Goal: Task Accomplishment & Management: Complete application form

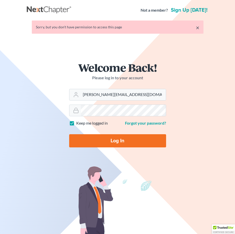
click at [110, 139] on input "Log In" at bounding box center [117, 140] width 97 height 13
type input "Thinking..."
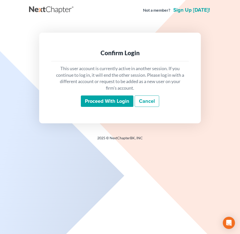
click at [114, 99] on input "Proceed with login" at bounding box center [107, 101] width 53 height 12
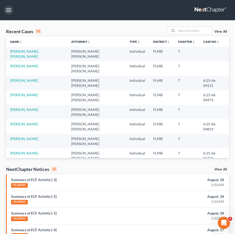
click at [6, 11] on button "button" at bounding box center [8, 10] width 9 height 9
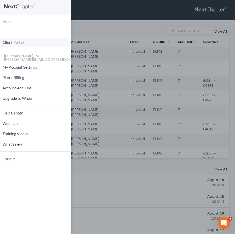
click at [17, 41] on link "Client Portal" at bounding box center [35, 42] width 71 height 9
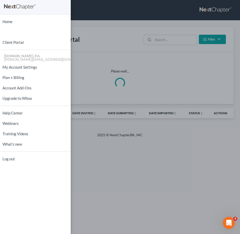
click at [162, 38] on div "Home New Case Client Portal [DOMAIN_NAME], P.A. [PERSON_NAME][EMAIL_ADDRESS][DO…" at bounding box center [120, 117] width 240 height 234
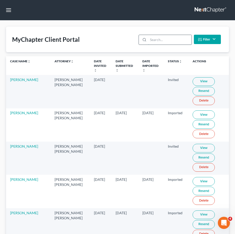
click at [160, 40] on input "search" at bounding box center [169, 40] width 43 height 10
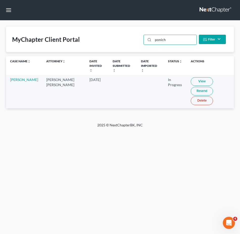
click at [195, 78] on link "View" at bounding box center [202, 81] width 22 height 9
drag, startPoint x: 172, startPoint y: 41, endPoint x: 0, endPoint y: 26, distance: 172.5
click at [74, 39] on div "MyChapter Client Portal ponich Filter Status Filter... Invited In Progress Read…" at bounding box center [120, 40] width 228 height 26
type input "mantilla"
click at [191, 77] on link "View" at bounding box center [202, 81] width 22 height 9
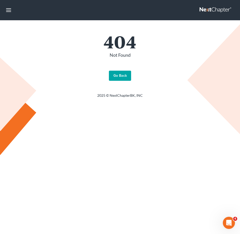
click at [125, 76] on link "Go Back" at bounding box center [120, 76] width 22 height 10
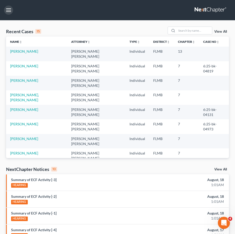
click at [11, 14] on button "button" at bounding box center [8, 10] width 9 height 9
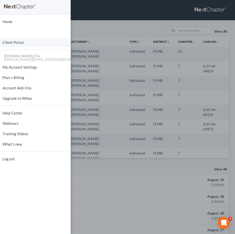
click at [24, 44] on link "Client Portal" at bounding box center [35, 42] width 71 height 9
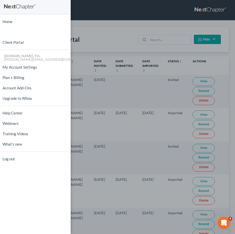
click at [109, 31] on div "Home New Case Client Portal Fresh-Start.Law, P.A. jay@fresh-start.law My Accoun…" at bounding box center [117, 117] width 235 height 234
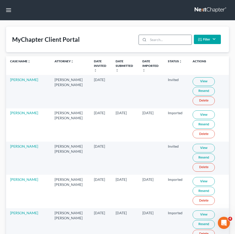
click at [164, 43] on input "search" at bounding box center [169, 40] width 43 height 10
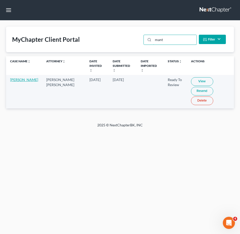
type input "mant"
click at [16, 77] on link "[PERSON_NAME]" at bounding box center [24, 79] width 28 height 4
select select "4"
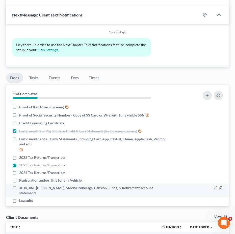
scroll to position [360, 0]
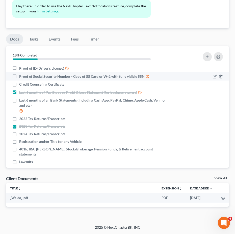
drag, startPoint x: 17, startPoint y: 68, endPoint x: 14, endPoint y: 75, distance: 7.2
click at [19, 68] on label "Proof of ID (Driver's License)" at bounding box center [44, 68] width 50 height 6
click at [21, 68] on input "Proof of ID (Driver's License)" at bounding box center [22, 66] width 3 height 3
checkbox input "true"
click at [19, 76] on label "Proof of Social Security Number - Copy of SS Card or W-2 with fully visible SSN" at bounding box center [84, 76] width 130 height 6
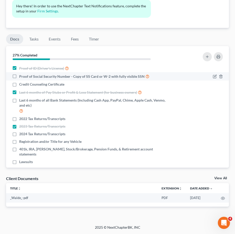
click at [21, 76] on input "Proof of Social Security Number - Copy of SS Card or W-2 with fully visible SSN" at bounding box center [22, 74] width 3 height 3
checkbox input "true"
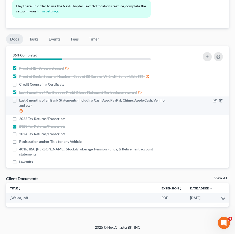
click at [19, 101] on label "Last 6 months of all Bank Statements (Including Cash App, PayPal, Chime, Apple …" at bounding box center [94, 106] width 150 height 16
click at [21, 101] on input "Last 6 months of all Bank Statements (Including Cash App, PayPal, Chime, Apple …" at bounding box center [22, 99] width 3 height 3
checkbox input "true"
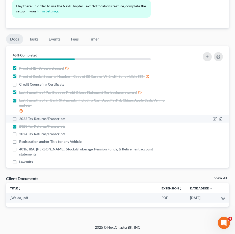
click at [19, 119] on label "2022 Tax Returns/Transcripts" at bounding box center [42, 118] width 46 height 5
click at [21, 119] on input "2022 Tax Returns/Transcripts" at bounding box center [22, 117] width 3 height 3
checkbox input "true"
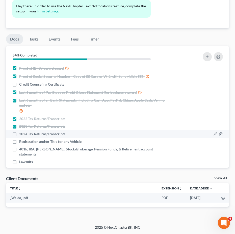
click at [19, 136] on label "2024 Tax Returns/Transcripts" at bounding box center [42, 133] width 46 height 5
click at [21, 134] on input "2024 Tax Returns/Transcripts" at bounding box center [22, 132] width 3 height 3
checkbox input "true"
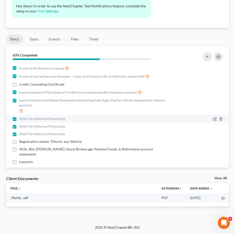
click at [19, 121] on label "2022 Tax Returns/Transcripts" at bounding box center [42, 118] width 46 height 5
click at [21, 119] on input "2022 Tax Returns/Transcripts" at bounding box center [22, 117] width 3 height 3
checkbox input "false"
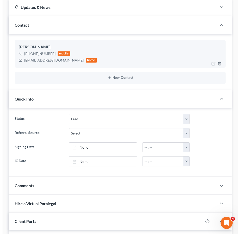
scroll to position [0, 0]
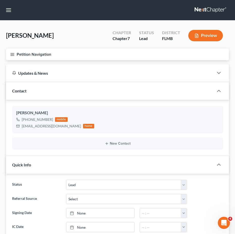
drag, startPoint x: 10, startPoint y: 12, endPoint x: 139, endPoint y: 15, distance: 128.9
click at [148, 13] on nav "Home New Case Client Portal Fresh-Start.Law, P.A. jay@fresh-start.law My Accoun…" at bounding box center [117, 10] width 235 height 20
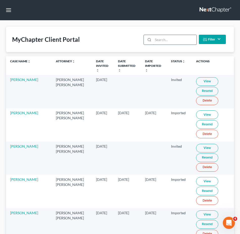
click at [171, 39] on input "search" at bounding box center [174, 40] width 43 height 10
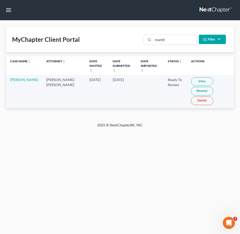
drag, startPoint x: 191, startPoint y: 77, endPoint x: 194, endPoint y: 77, distance: 3.3
click at [194, 77] on link "View" at bounding box center [202, 81] width 22 height 9
click at [191, 78] on link "View" at bounding box center [202, 81] width 22 height 9
drag, startPoint x: 169, startPoint y: 40, endPoint x: 7, endPoint y: 37, distance: 162.0
click at [32, 37] on div "MyChapter Client Portal mantil Filter Status Filter... Invited In Progress Read…" at bounding box center [120, 40] width 228 height 26
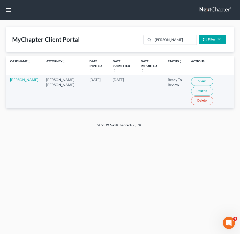
click at [192, 77] on link "View" at bounding box center [202, 81] width 22 height 9
drag, startPoint x: 21, startPoint y: 121, endPoint x: 54, endPoint y: 119, distance: 33.4
click at [21, 122] on footer "2025 © NextChapterBK, INC" at bounding box center [120, 126] width 240 height 9
drag, startPoint x: 173, startPoint y: 38, endPoint x: 75, endPoint y: 33, distance: 98.2
click at [80, 32] on div "MyChapter Client Portal eck Filter Status Filter... Invited In Progress Ready T…" at bounding box center [120, 40] width 228 height 26
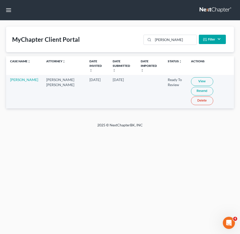
click at [193, 77] on link "View" at bounding box center [202, 81] width 22 height 9
drag, startPoint x: 174, startPoint y: 40, endPoint x: -83, endPoint y: 16, distance: 257.4
click at [0, 16] on html "Home New Case Client Portal Fresh-Start.Law, P.A. jay@fresh-start.law My Accoun…" at bounding box center [120, 117] width 240 height 234
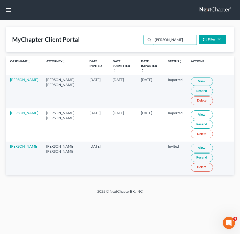
type input "robinson"
click at [194, 144] on link "View" at bounding box center [202, 148] width 22 height 9
click at [191, 144] on link "View" at bounding box center [202, 148] width 22 height 9
drag, startPoint x: 180, startPoint y: 40, endPoint x: 69, endPoint y: 25, distance: 112.3
click at [80, 29] on div "MyChapter Client Portal robinson Filter Status Filter... Invited In Progress Re…" at bounding box center [120, 40] width 228 height 26
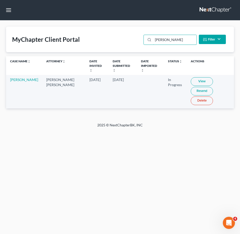
type input "Cheney"
click at [201, 77] on link "View" at bounding box center [202, 81] width 22 height 9
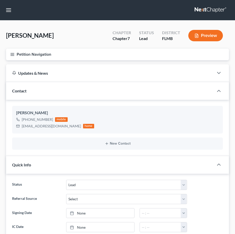
select select "4"
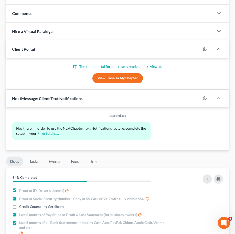
scroll to position [316, 0]
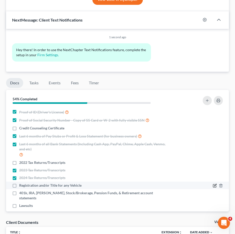
click at [213, 186] on icon "button" at bounding box center [215, 185] width 4 height 4
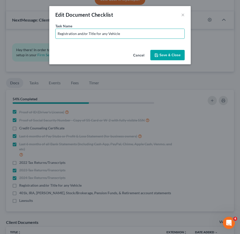
drag, startPoint x: 102, startPoint y: 33, endPoint x: 240, endPoint y: 60, distance: 140.7
click at [235, 60] on div "Edit Document Checklist × Task Name * Registration and/or Title for any Vehicle…" at bounding box center [120, 117] width 240 height 234
type input "Registration and/or Title for 2019 Toyota"
click at [174, 59] on button "Save & Close" at bounding box center [167, 55] width 34 height 11
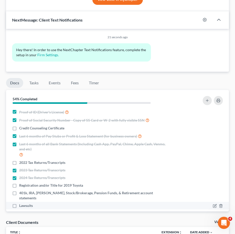
drag, startPoint x: 13, startPoint y: 200, endPoint x: 20, endPoint y: 202, distance: 7.0
click at [19, 203] on label "Lawsuits" at bounding box center [26, 205] width 14 height 5
click at [21, 203] on input "Lawsuits" at bounding box center [22, 204] width 3 height 3
checkbox input "true"
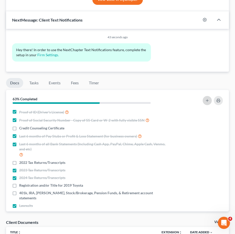
click at [210, 100] on button "button" at bounding box center [207, 100] width 9 height 9
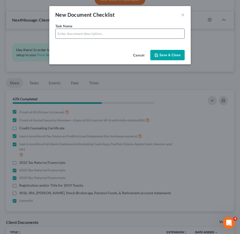
click at [73, 32] on input "text" at bounding box center [120, 34] width 129 height 10
type input "Bank Statement for Account Ending with 295 - 6 Months"
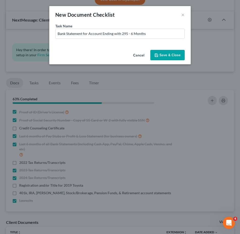
click at [166, 50] on button "Save & Close" at bounding box center [167, 55] width 34 height 11
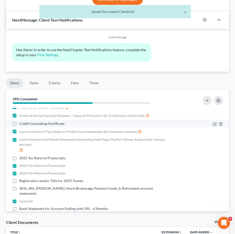
scroll to position [8, 0]
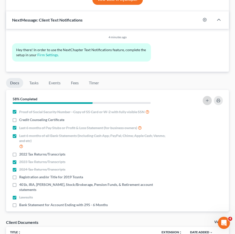
click at [208, 98] on button "button" at bounding box center [207, 100] width 9 height 9
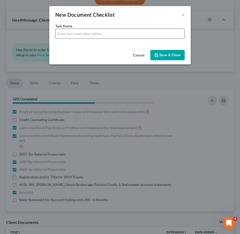
drag, startPoint x: 99, startPoint y: 33, endPoint x: 97, endPoint y: 35, distance: 2.9
click at [99, 33] on input "text" at bounding box center [120, 34] width 129 height 10
type input "B"
type input "Account Statements for PayPal - 6 Months"
click at [175, 58] on button "Save & Close" at bounding box center [167, 55] width 34 height 11
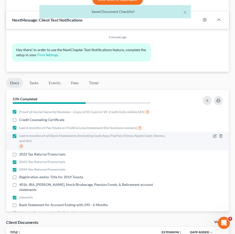
click at [19, 135] on label "Last 6 months of all Bank Statements (Including Cash App, PayPal, Chime, Apple …" at bounding box center [94, 141] width 150 height 16
click at [21, 135] on input "Last 6 months of all Bank Statements (Including Cash App, PayPal, Chime, Apple …" at bounding box center [22, 134] width 3 height 3
checkbox input "false"
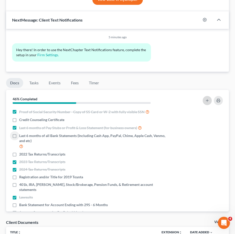
click at [209, 102] on icon "button" at bounding box center [207, 100] width 4 height 4
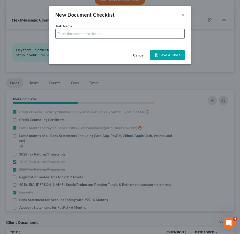
click at [73, 34] on input "text" at bounding box center [120, 34] width 129 height 10
drag, startPoint x: 105, startPoint y: 34, endPoint x: 90, endPoint y: 37, distance: 15.3
click at [90, 37] on input "Bank Statements for Cash App - 6 Months" at bounding box center [120, 34] width 129 height 10
type input "Bank Statements for Pentagon Federal Credit Union - 6 Months"
click at [165, 54] on button "Save & Close" at bounding box center [167, 55] width 34 height 11
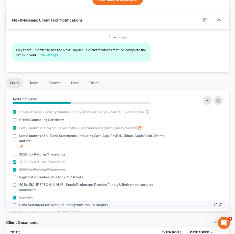
click at [213, 203] on icon "button" at bounding box center [215, 205] width 4 height 4
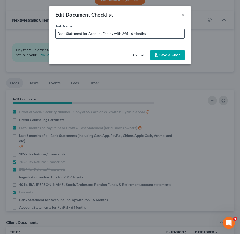
click at [121, 34] on input "Bank Statement for Account Ending with 295 - 6 Months" at bounding box center [120, 34] width 129 height 10
type input "Bank Statement for Account Ending with 3295 - 6 Months"
click at [172, 55] on button "Save & Close" at bounding box center [167, 55] width 34 height 11
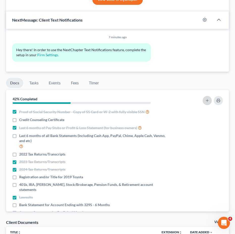
click at [203, 102] on div at bounding box center [189, 101] width 72 height 14
click at [208, 102] on icon "button" at bounding box center [207, 100] width 4 height 4
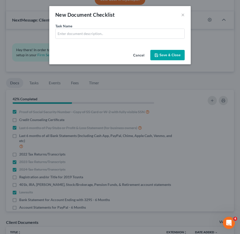
click at [104, 25] on div "Task Name *" at bounding box center [119, 30] width 129 height 15
click at [105, 31] on input "text" at bounding box center [120, 34] width 129 height 10
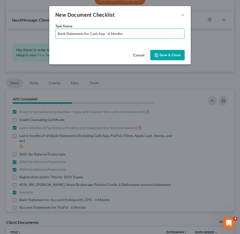
drag, startPoint x: 134, startPoint y: 33, endPoint x: -66, endPoint y: 33, distance: 200.2
type input "Account Statements for Apple Cash - 6 Months"
click at [172, 57] on button "Save & Close" at bounding box center [167, 55] width 34 height 11
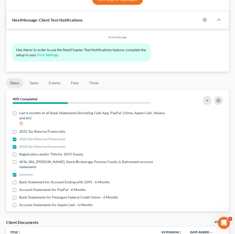
scroll to position [0, 0]
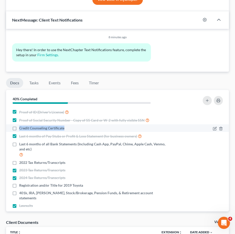
drag, startPoint x: 20, startPoint y: 128, endPoint x: 54, endPoint y: 128, distance: 33.6
click at [70, 130] on div "Credit Counseling Certificate" at bounding box center [90, 127] width 157 height 5
copy span "Credit Counseling Certificate"
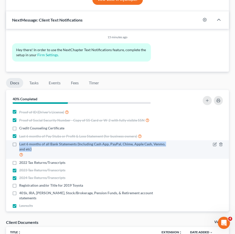
drag, startPoint x: 19, startPoint y: 143, endPoint x: 78, endPoint y: 153, distance: 60.0
click at [78, 153] on div "Last 6 months of all Bank Statements (Including Cash App, PayPal, Chime, Apple …" at bounding box center [90, 149] width 157 height 16
copy span "Last 6 months of all Bank Statements (Including Cash App, PayPal, Chime, Apple …"
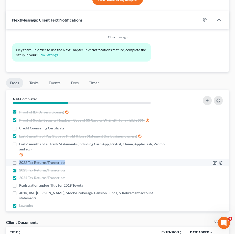
drag, startPoint x: 18, startPoint y: 162, endPoint x: 68, endPoint y: 164, distance: 50.3
click at [68, 164] on div "2022 Tax Returns/Transcripts" at bounding box center [90, 162] width 157 height 5
copy span "2022 Tax Returns/Transcripts"
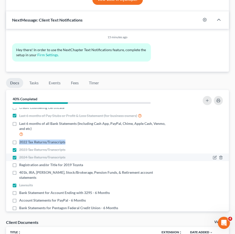
scroll to position [31, 0]
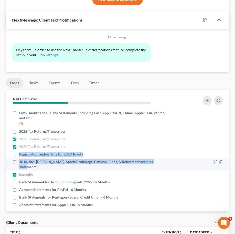
drag, startPoint x: 19, startPoint y: 153, endPoint x: 166, endPoint y: 163, distance: 146.9
click at [166, 163] on ul "Proof of ID (Driver's License) Proof of Social Security Number - Copy of SS Car…" at bounding box center [117, 143] width 215 height 132
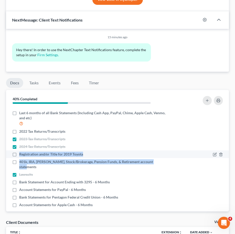
copy ul "Registration and/or Title for 2019 Toyota 401k, IRA, ROTH IRA, Stock/Brokerage,…"
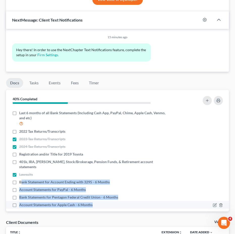
drag, startPoint x: 20, startPoint y: 178, endPoint x: 110, endPoint y: 202, distance: 92.5
click at [110, 202] on ul "Proof of ID (Driver's License) Proof of Social Security Number - Copy of SS Car…" at bounding box center [117, 143] width 215 height 132
drag, startPoint x: 19, startPoint y: 176, endPoint x: 103, endPoint y: 198, distance: 87.2
click at [114, 201] on ul "Proof of ID (Driver's License) Proof of Social Security Number - Copy of SS Car…" at bounding box center [117, 143] width 215 height 132
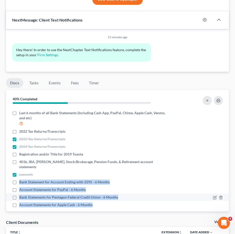
copy ul "Bank Statement for Account Ending with 3295 - 6 Months Account Statements for P…"
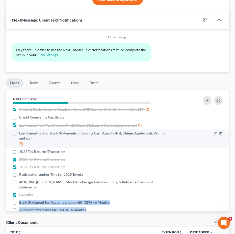
scroll to position [0, 0]
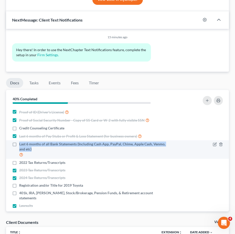
drag, startPoint x: 37, startPoint y: 149, endPoint x: 17, endPoint y: 145, distance: 20.1
click at [19, 145] on label "Last 6 months of all Bank Statements (Including Cash App, PayPal, Chime, Apple …" at bounding box center [94, 149] width 150 height 16
copy span "Last 6 months of all Bank Statements (Including Cash App, PayPal, Chime, Apple …"
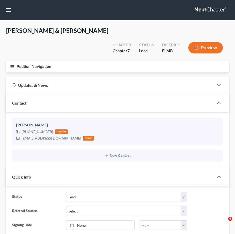
select select "4"
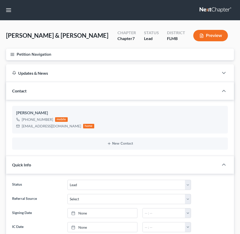
select select "4"
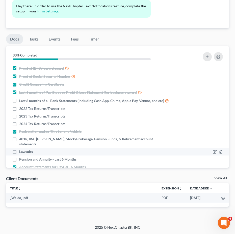
scroll to position [49, 0]
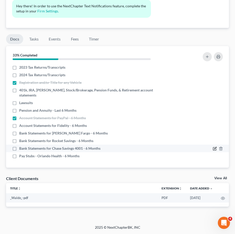
click at [213, 148] on icon "button" at bounding box center [215, 148] width 4 height 4
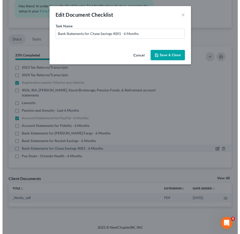
scroll to position [360, 0]
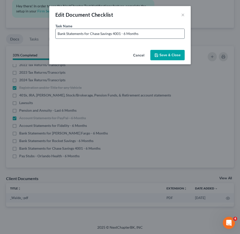
click at [152, 35] on input "Bank Statements for Chase Savings 4001 - 6 Months" at bounding box center [120, 34] width 129 height 10
type input "Bank Statements for Chase Savings 4001 - 6 Months - Dad"
drag, startPoint x: 160, startPoint y: 52, endPoint x: 164, endPoint y: 59, distance: 7.5
click at [160, 52] on button "Save & Close" at bounding box center [167, 55] width 34 height 11
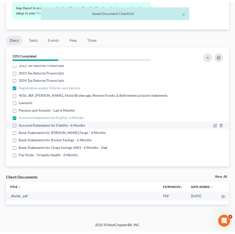
scroll to position [372, 0]
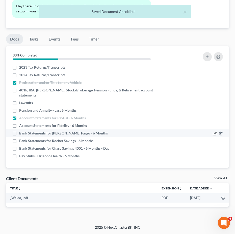
click at [213, 135] on icon "button" at bounding box center [214, 133] width 3 height 3
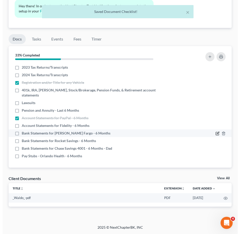
scroll to position [360, 0]
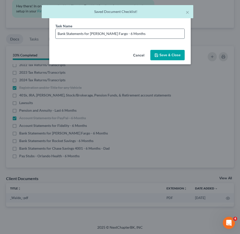
drag, startPoint x: 137, startPoint y: 33, endPoint x: 146, endPoint y: 34, distance: 9.2
click at [137, 33] on input "Bank Statements for [PERSON_NAME] Fargo - 6 Months" at bounding box center [120, 34] width 129 height 10
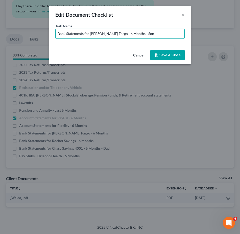
type input "Bank Statements for [PERSON_NAME] Fargo - 6 Months - Son"
click at [166, 57] on button "Save & Close" at bounding box center [167, 55] width 34 height 11
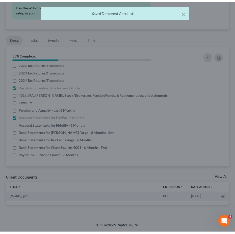
scroll to position [372, 0]
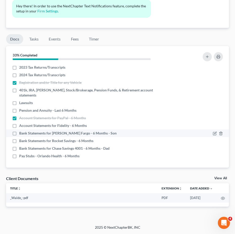
drag, startPoint x: 13, startPoint y: 132, endPoint x: 14, endPoint y: 137, distance: 4.9
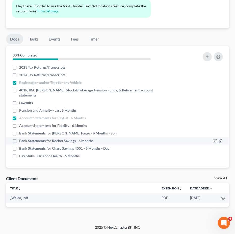
click at [19, 132] on label "Bank Statements for [PERSON_NAME] Fargo - 6 Months - Son" at bounding box center [68, 132] width 98 height 5
click at [21, 132] on input "Bank Statements for Wells Fargo - 6 Months - Son" at bounding box center [22, 131] width 3 height 3
checkbox input "true"
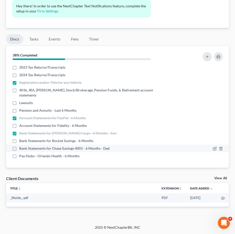
click at [19, 148] on label "Bank Statements for Chase Savings 4001 - 6 Months - Dad" at bounding box center [64, 148] width 90 height 5
click at [21, 148] on input "Bank Statements for Chase Savings 4001 - 6 Months - Dad" at bounding box center [22, 147] width 3 height 3
checkbox input "true"
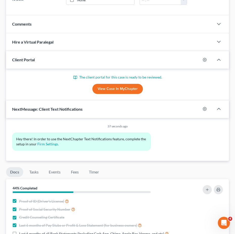
scroll to position [151, 0]
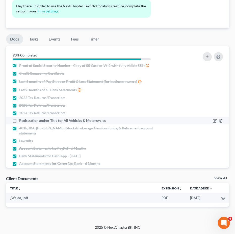
scroll to position [21, 0]
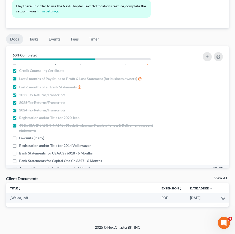
scroll to position [21, 0]
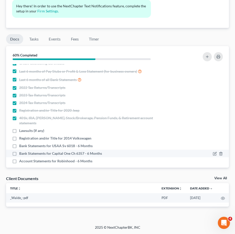
click at [19, 151] on label "Bank Statements for Capital One Ch 6357 - 6 Months" at bounding box center [60, 153] width 83 height 5
click at [21, 151] on input "Bank Statements for Capital One Ch 6357 - 6 Months" at bounding box center [22, 152] width 3 height 3
checkbox input "true"
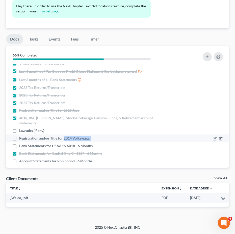
drag, startPoint x: 94, startPoint y: 133, endPoint x: 64, endPoint y: 132, distance: 30.1
click at [64, 135] on div "Registration and/or Title for 2014 Volkswagen" at bounding box center [90, 137] width 157 height 5
copy span "2014 Volkswagen"
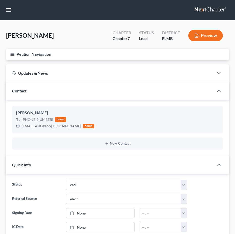
select select "4"
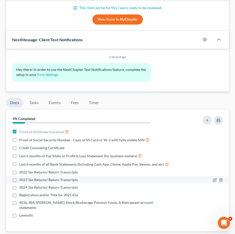
drag, startPoint x: 16, startPoint y: 178, endPoint x: 13, endPoint y: 186, distance: 8.5
click at [19, 174] on label "2022 Tax Returns/ Return Transcripts" at bounding box center [48, 171] width 59 height 5
click at [21, 173] on input "2022 Tax Returns/ Return Transcripts" at bounding box center [22, 170] width 3 height 3
checkbox input "true"
click at [19, 182] on label "2023 Tax Returns/ Return Transcripts" at bounding box center [48, 179] width 59 height 5
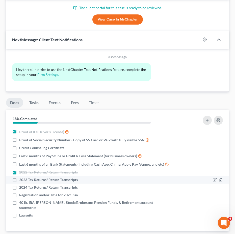
click at [21, 180] on input "2023 Tax Returns/ Return Transcripts" at bounding box center [22, 178] width 3 height 3
checkbox input "true"
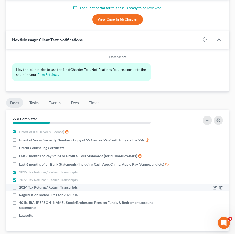
click at [19, 190] on label "2024 Tax Returns/ Return Transcripts" at bounding box center [48, 187] width 59 height 5
click at [21, 188] on input "2024 Tax Returns/ Return Transcripts" at bounding box center [22, 186] width 3 height 3
checkbox input "true"
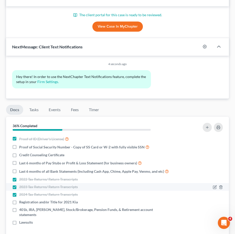
scroll to position [296, 0]
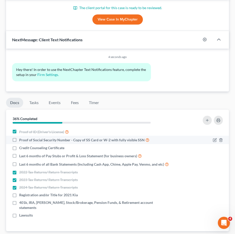
drag, startPoint x: 15, startPoint y: 139, endPoint x: 14, endPoint y: 143, distance: 3.3
click at [19, 139] on label "Proof of Social Security Number - Copy of SS Card or W-2 with fully visible SSN" at bounding box center [84, 140] width 130 height 6
click at [21, 139] on input "Proof of Social Security Number - Copy of SS Card or W-2 with fully visible SSN" at bounding box center [22, 138] width 3 height 3
checkbox input "true"
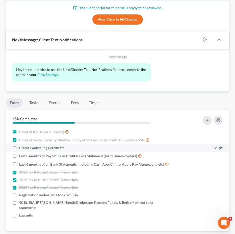
click at [19, 149] on label "Credit Counseling Certificate" at bounding box center [41, 147] width 45 height 5
click at [21, 148] on input "Credit Counseling Certificate" at bounding box center [22, 146] width 3 height 3
checkbox input "true"
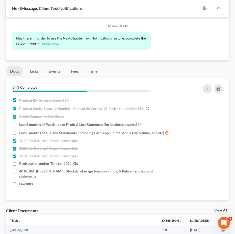
scroll to position [328, 0]
click at [207, 90] on button "button" at bounding box center [207, 88] width 9 height 9
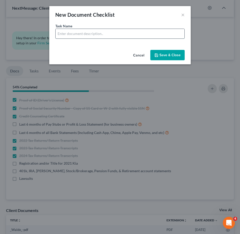
click at [105, 34] on input "text" at bounding box center [120, 34] width 129 height 10
drag, startPoint x: 130, startPoint y: 36, endPoint x: 92, endPoint y: 38, distance: 38.2
click at [92, 38] on input "Bank Statements for Cash App - 6 Months" at bounding box center [120, 34] width 129 height 10
type input "Bank Statements for Chase 5022 - 06/17/2025 - Most Recent"
drag, startPoint x: 167, startPoint y: 55, endPoint x: 174, endPoint y: 59, distance: 8.3
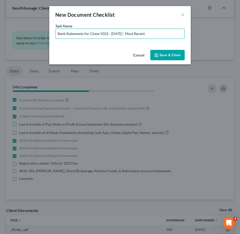
click at [167, 54] on button "Save & Close" at bounding box center [167, 55] width 34 height 11
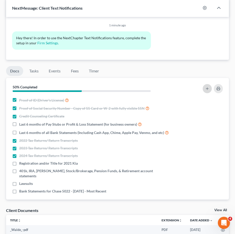
click at [207, 86] on icon "button" at bounding box center [207, 88] width 4 height 4
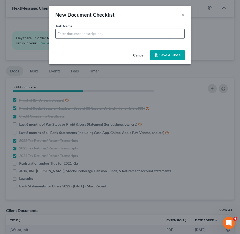
click at [86, 31] on input "text" at bounding box center [120, 34] width 129 height 10
type input "Account Statements for PayPal - 6 Months"
click at [170, 57] on button "Save & Close" at bounding box center [167, 55] width 34 height 11
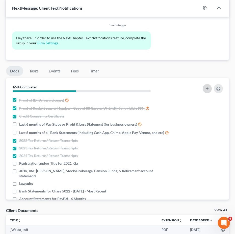
click at [206, 87] on icon "button" at bounding box center [207, 88] width 4 height 4
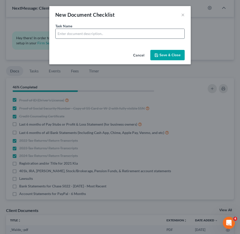
click at [66, 35] on input "text" at bounding box center [120, 34] width 129 height 10
drag, startPoint x: 128, startPoint y: 33, endPoint x: 92, endPoint y: 35, distance: 35.4
click at [92, 35] on input "Bank Statements for Cash App - 6 Months" at bounding box center [120, 34] width 129 height 10
type input "Bank Statements for Chase Savings 0814 - 6 Months"
click at [166, 54] on button "Save & Close" at bounding box center [167, 55] width 34 height 11
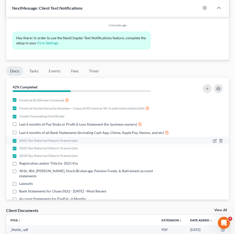
scroll to position [18, 0]
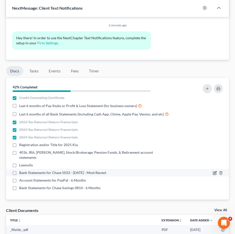
click at [213, 172] on icon "button" at bounding box center [215, 173] width 4 height 4
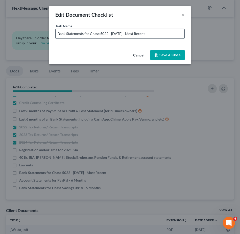
click at [110, 32] on input "Bank Statements for Chase 5022 - 06/17/2025 - Most Recent" at bounding box center [120, 34] width 129 height 10
click at [112, 34] on input "Bank Statements for Chase 5022 - 06/17/2025 - Most Recent" at bounding box center [120, 34] width 129 height 10
click at [112, 33] on input "Bank Statements for Chase 5022 - 02/18/2025 and 06/17/2025 - Most Recent" at bounding box center [120, 34] width 129 height 10
type input "Bank Statements for Chase 5022 - 01/17/2025 - 02/18/2025 and 06/17/2025 - Most …"
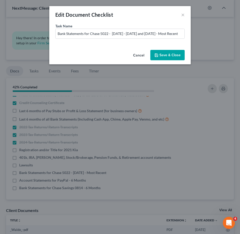
click at [168, 52] on button "Save & Close" at bounding box center [167, 55] width 34 height 11
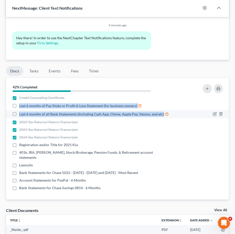
drag, startPoint x: 17, startPoint y: 106, endPoint x: 165, endPoint y: 114, distance: 147.3
click at [165, 114] on ul "Proof of ID (Driver's License) Proof of Social Security Number - Copy of SS Car…" at bounding box center [117, 134] width 215 height 114
copy ul "Last 6 months of Pay Stubs or Profit & Loss Statement (for business owners) Las…"
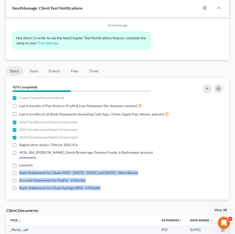
drag, startPoint x: 20, startPoint y: 171, endPoint x: 74, endPoint y: 185, distance: 55.2
click at [105, 192] on div "Nothing here yet! Proof of ID (Driver's License) Proof of Social Security Numbe…" at bounding box center [117, 148] width 223 height 104
copy ul "Bank Statements for Chase 5022 - 01/17/2025 - 02/18/2025 and 06/17/2025 - Most …"
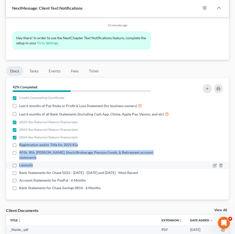
drag, startPoint x: 19, startPoint y: 149, endPoint x: 43, endPoint y: 164, distance: 27.2
click at [43, 164] on ul "Proof of ID (Driver's License) Proof of Social Security Number - Copy of SS Car…" at bounding box center [117, 134] width 215 height 114
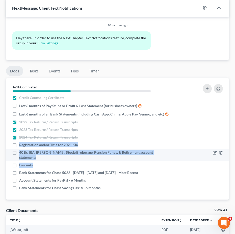
copy ul "Registration and/or Title for 2021 Kia 401k, IRA, ROTH IRA, Stock/Brokerage, Pe…"
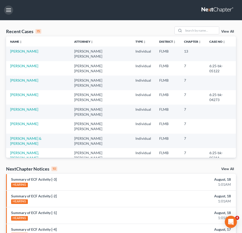
click at [9, 14] on button "button" at bounding box center [8, 10] width 9 height 9
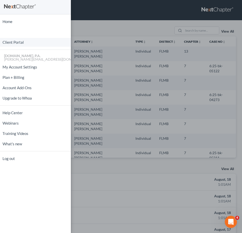
click at [24, 43] on link "Client Portal" at bounding box center [35, 42] width 71 height 9
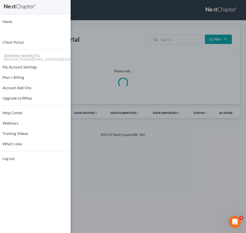
click at [167, 39] on div "Home New Case Client Portal [DOMAIN_NAME], P.A. [PERSON_NAME][EMAIL_ADDRESS][DO…" at bounding box center [123, 116] width 246 height 233
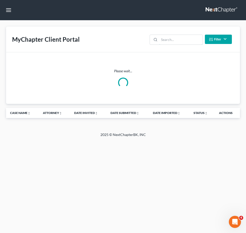
click at [166, 40] on input "search" at bounding box center [180, 40] width 43 height 10
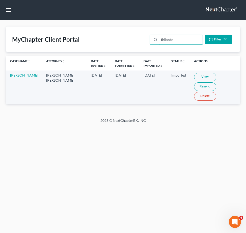
type input "thibode"
click at [18, 77] on link "[PERSON_NAME]" at bounding box center [24, 75] width 28 height 4
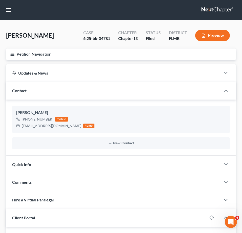
click at [11, 53] on icon "button" at bounding box center [12, 54] width 5 height 5
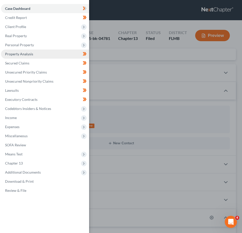
click at [42, 53] on link "Property Analysis" at bounding box center [45, 54] width 88 height 9
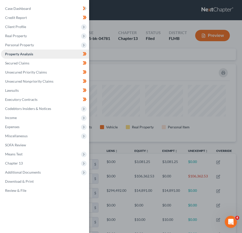
scroll to position [78, 229]
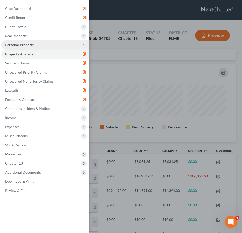
click at [38, 44] on span "Personal Property" at bounding box center [45, 44] width 88 height 9
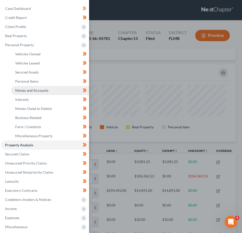
click at [40, 90] on span "Money and Accounts" at bounding box center [31, 90] width 33 height 4
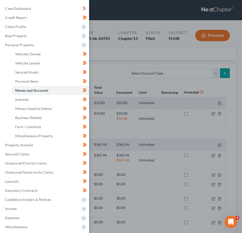
click at [105, 68] on div "Case Dashboard Payments Invoices Payments Payments Credit Report Client Profile" at bounding box center [121, 116] width 242 height 233
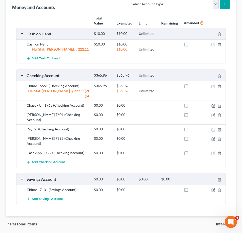
scroll to position [73, 0]
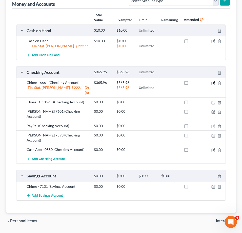
click at [212, 81] on icon "button" at bounding box center [213, 83] width 4 height 4
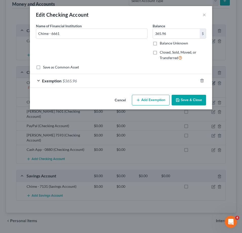
scroll to position [68, 0]
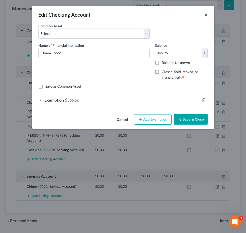
click at [207, 13] on button "×" at bounding box center [207, 15] width 4 height 6
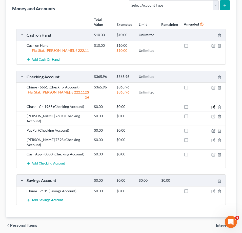
click at [213, 105] on icon "button" at bounding box center [213, 106] width 2 height 2
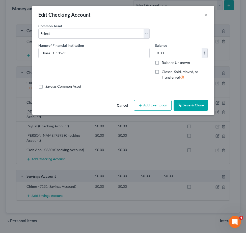
click at [209, 14] on div "Edit Checking Account ×" at bounding box center [123, 14] width 182 height 17
click at [207, 14] on button "×" at bounding box center [207, 15] width 4 height 6
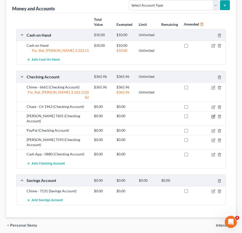
click at [213, 115] on icon "button" at bounding box center [213, 116] width 2 height 2
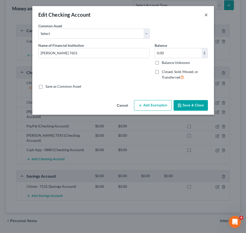
click at [205, 16] on button "×" at bounding box center [207, 15] width 4 height 6
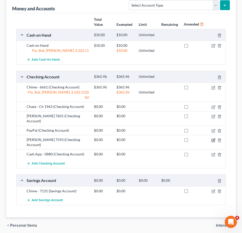
click at [212, 138] on icon "button" at bounding box center [213, 140] width 4 height 4
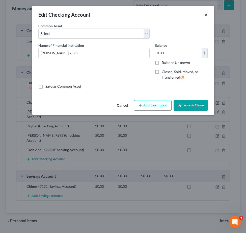
click at [205, 13] on button "×" at bounding box center [207, 15] width 4 height 6
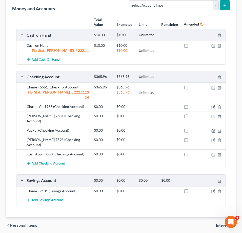
click at [213, 190] on icon "button" at bounding box center [212, 191] width 3 height 3
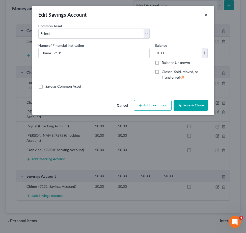
click at [205, 14] on button "×" at bounding box center [207, 15] width 4 height 6
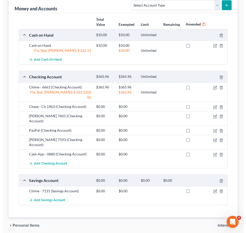
scroll to position [0, 0]
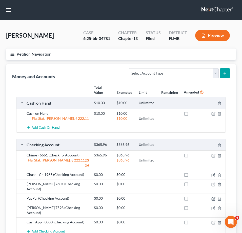
click at [13, 54] on line "button" at bounding box center [13, 54] width 4 height 0
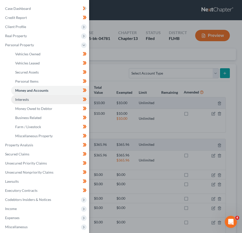
click at [44, 100] on link "Interests" at bounding box center [50, 99] width 78 height 9
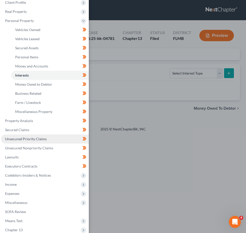
scroll to position [57, 0]
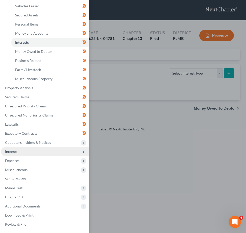
click at [39, 151] on span "Income" at bounding box center [45, 151] width 88 height 9
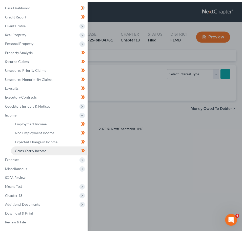
scroll to position [3, 0]
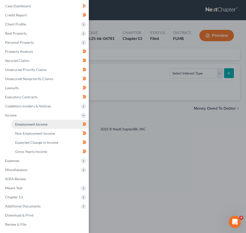
click at [49, 124] on link "Employment Income" at bounding box center [50, 124] width 78 height 9
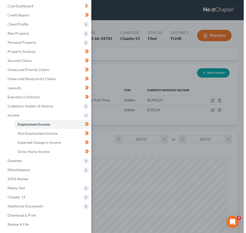
scroll to position [105, 219]
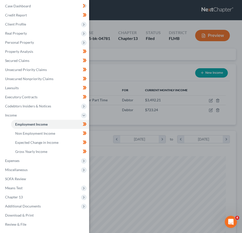
click at [122, 74] on div "Case Dashboard Payments Invoices Payments Payments Credit Report Client Profile" at bounding box center [121, 116] width 242 height 233
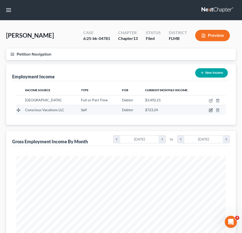
click at [210, 110] on icon "button" at bounding box center [211, 110] width 4 height 4
select select "1"
select select "9"
select select "0"
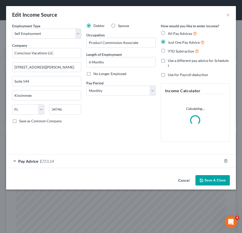
scroll to position [107, 224]
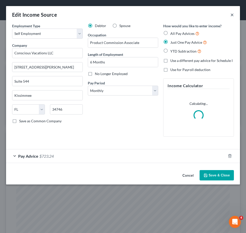
click at [232, 14] on button "×" at bounding box center [233, 15] width 4 height 6
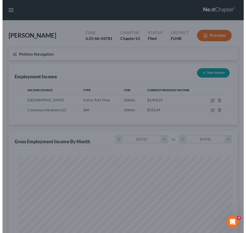
scroll to position [252637, 252522]
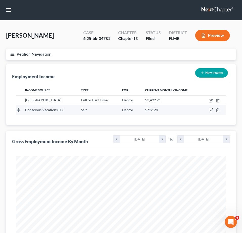
click at [210, 111] on icon "button" at bounding box center [211, 110] width 4 height 4
select select "1"
select select "9"
select select "0"
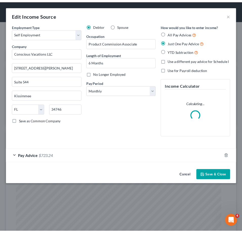
scroll to position [107, 224]
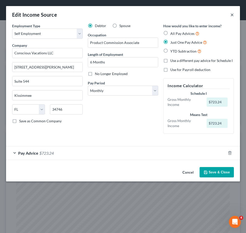
click at [231, 13] on button "×" at bounding box center [233, 15] width 4 height 6
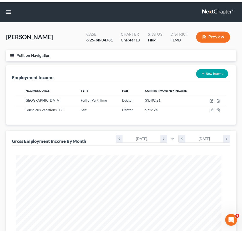
scroll to position [252637, 252522]
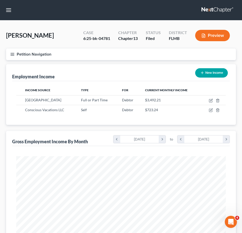
click at [11, 53] on icon "button" at bounding box center [12, 54] width 5 height 5
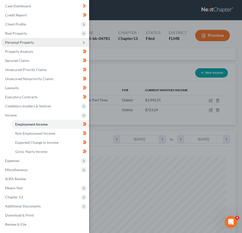
click at [58, 43] on span "Personal Property" at bounding box center [45, 42] width 88 height 9
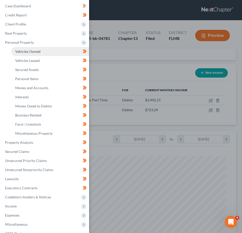
click at [52, 54] on link "Vehicles Owned" at bounding box center [50, 51] width 78 height 9
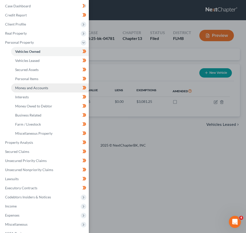
click at [37, 88] on span "Money and Accounts" at bounding box center [31, 88] width 33 height 4
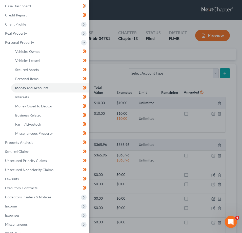
click at [154, 128] on div "Case Dashboard Payments Invoices Payments Payments Credit Report Client Profile" at bounding box center [121, 116] width 242 height 233
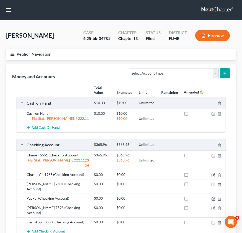
click at [14, 55] on icon "button" at bounding box center [12, 54] width 5 height 5
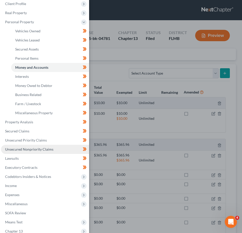
scroll to position [34, 0]
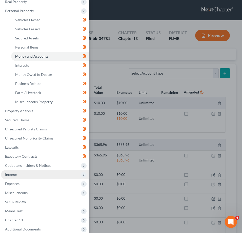
click at [30, 176] on span "Income" at bounding box center [45, 174] width 88 height 9
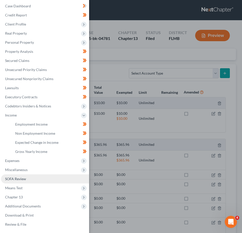
scroll to position [3, 0]
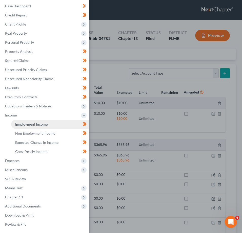
click at [35, 125] on span "Employment Income" at bounding box center [31, 124] width 32 height 4
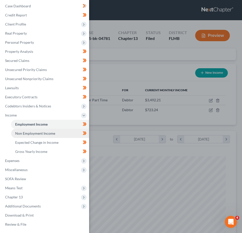
scroll to position [105, 219]
click at [45, 133] on span "Non Employment Income" at bounding box center [35, 133] width 40 height 4
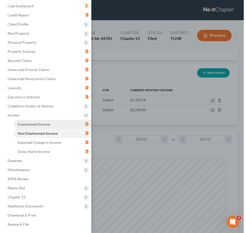
scroll to position [105, 219]
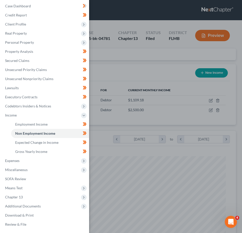
click at [131, 53] on div "Case Dashboard Payments Invoices Payments Payments Credit Report Client Profile" at bounding box center [121, 116] width 242 height 233
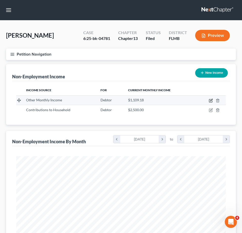
click at [210, 101] on icon "button" at bounding box center [211, 100] width 2 height 2
select select "13"
select select "0"
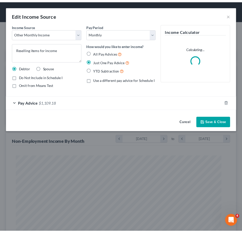
scroll to position [107, 224]
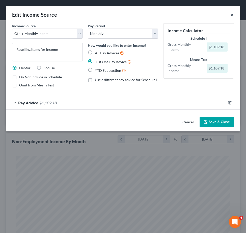
click at [232, 14] on button "×" at bounding box center [233, 15] width 4 height 6
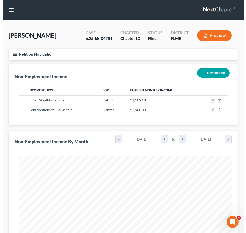
scroll to position [252637, 252522]
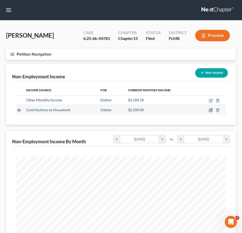
click at [210, 110] on icon "button" at bounding box center [211, 110] width 4 height 4
select select "8"
select select "0"
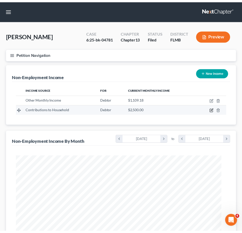
scroll to position [107, 224]
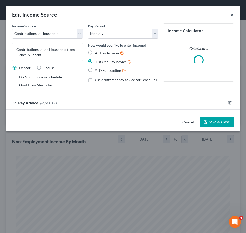
click at [231, 13] on button "×" at bounding box center [233, 15] width 4 height 6
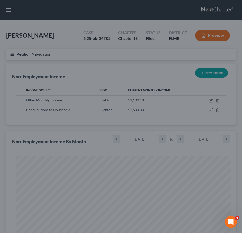
scroll to position [252637, 252522]
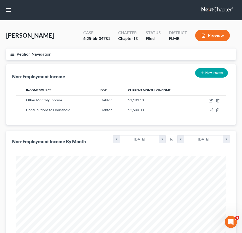
click at [13, 56] on icon "button" at bounding box center [12, 54] width 5 height 5
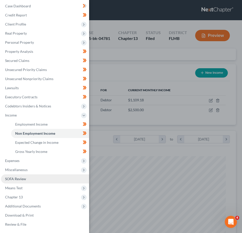
scroll to position [158, 0]
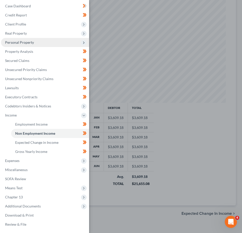
click at [20, 41] on span "Personal Property" at bounding box center [19, 42] width 29 height 4
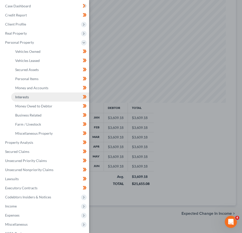
drag, startPoint x: 32, startPoint y: 95, endPoint x: 39, endPoint y: 95, distance: 6.3
click at [33, 95] on link "Interests" at bounding box center [50, 97] width 78 height 9
